Goal: Check status: Check status

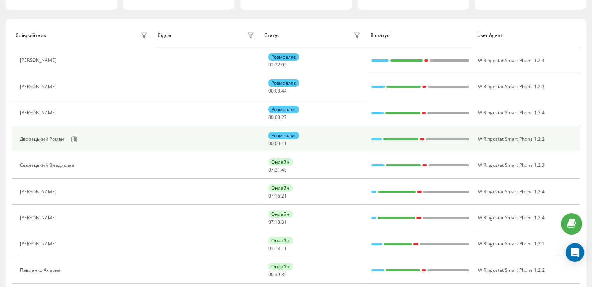
scroll to position [75, 0]
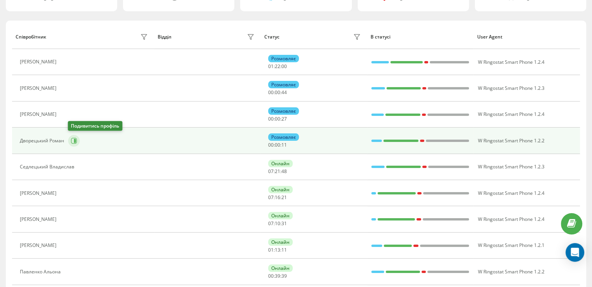
click at [78, 141] on button at bounding box center [74, 141] width 12 height 12
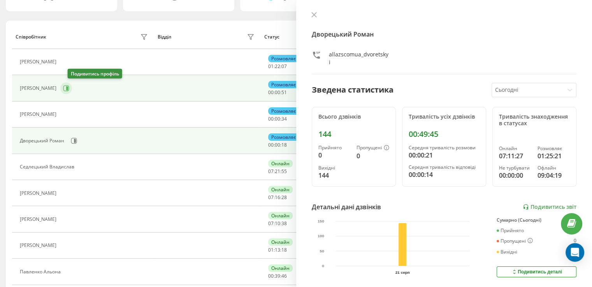
click at [72, 92] on button at bounding box center [66, 89] width 12 height 12
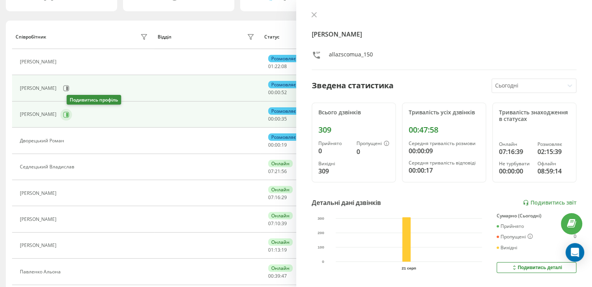
click at [69, 115] on icon at bounding box center [66, 115] width 6 height 6
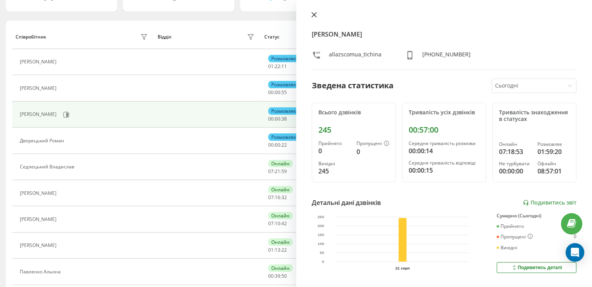
click at [315, 16] on icon at bounding box center [314, 14] width 5 height 5
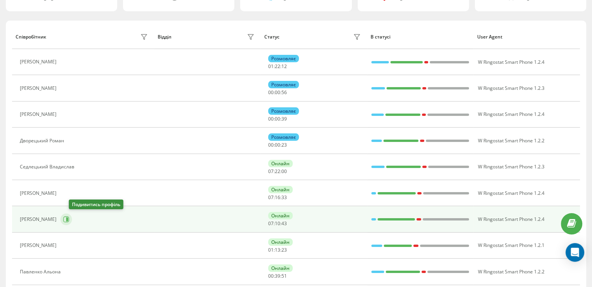
click at [71, 218] on button at bounding box center [66, 220] width 12 height 12
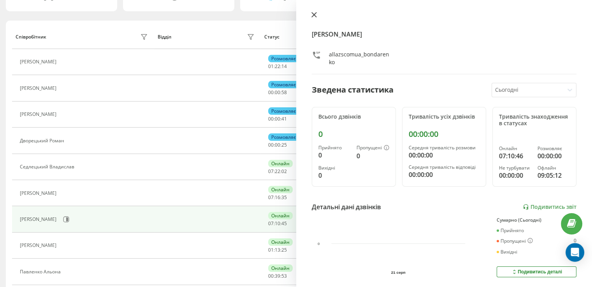
click at [310, 18] on button at bounding box center [314, 15] width 10 height 7
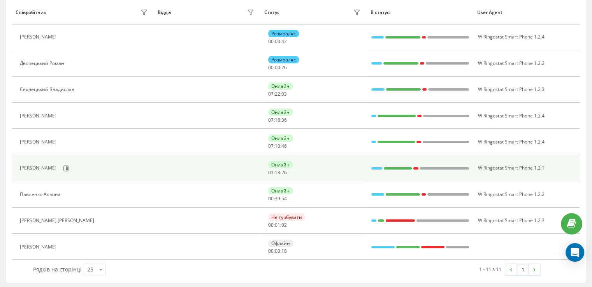
scroll to position [153, 0]
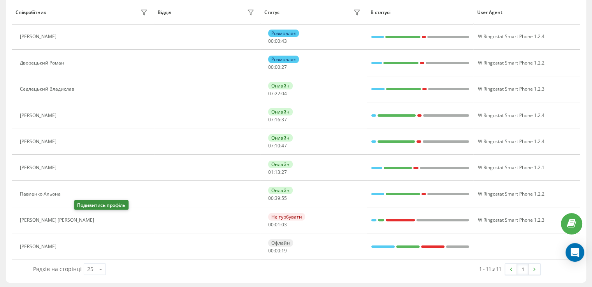
click at [103, 220] on icon at bounding box center [104, 220] width 2 height 4
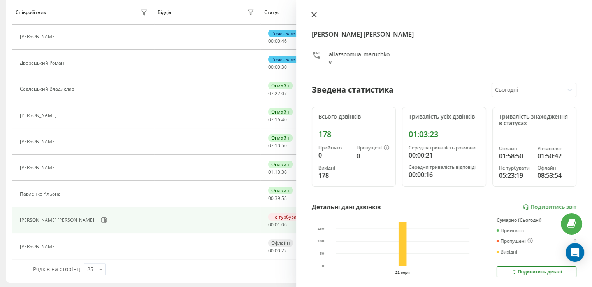
click at [316, 16] on icon at bounding box center [314, 14] width 5 height 5
